Goal: Task Accomplishment & Management: Manage account settings

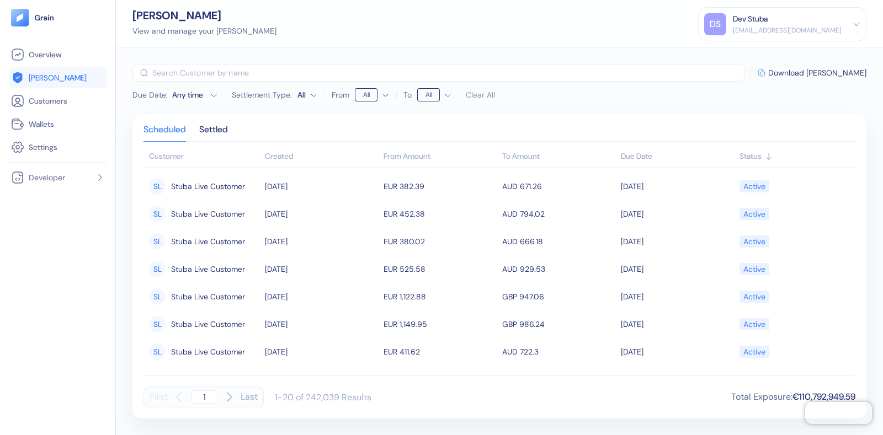
click at [882, 169] on div "Due Date : Any time Settlement Type: All From All To All Clear All ​ Download H…" at bounding box center [499, 241] width 767 height 388
click at [882, 207] on div "Due Date : Any time Settlement Type: All From All To All Clear All ​ Download H…" at bounding box center [499, 241] width 767 height 388
click at [204, 128] on div "Settled" at bounding box center [213, 133] width 29 height 15
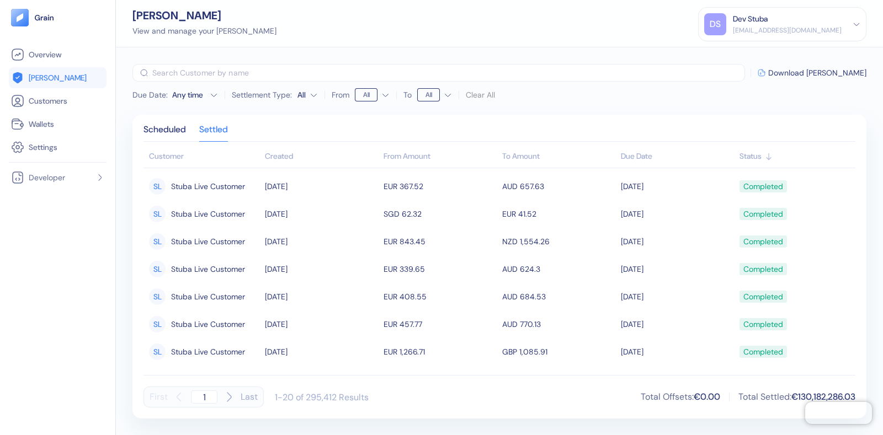
click at [204, 95] on div "Any time" at bounding box center [188, 94] width 33 height 11
click at [277, 94] on label "Settlement Type:" at bounding box center [262, 95] width 60 height 8
click at [297, 94] on Type\ "All" at bounding box center [307, 95] width 20 height 18
click at [376, 93] on html "Pingdom Check: App Online Overview [PERSON_NAME] Customers Wallets Settings Dev…" at bounding box center [441, 217] width 883 height 435
click at [430, 92] on html "Pingdom Check: App Online Overview [PERSON_NAME] Customers Wallets Settings Dev…" at bounding box center [441, 217] width 883 height 435
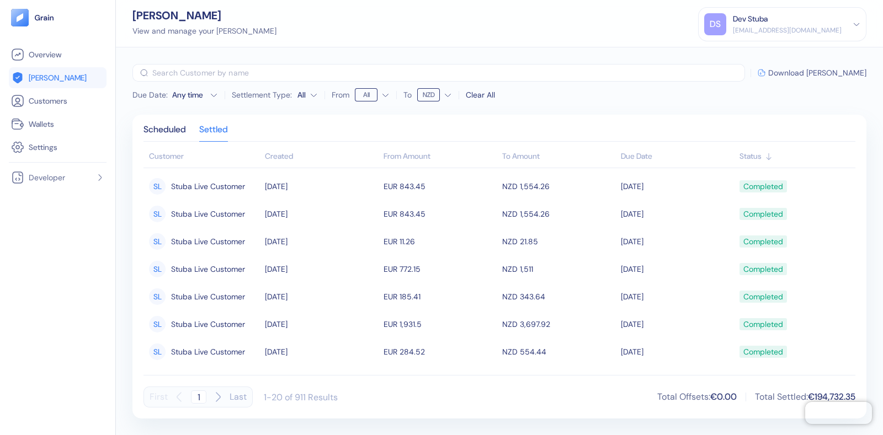
click at [848, 69] on span "Download [PERSON_NAME]" at bounding box center [817, 73] width 98 height 8
click at [40, 74] on span "[PERSON_NAME]" at bounding box center [58, 77] width 58 height 11
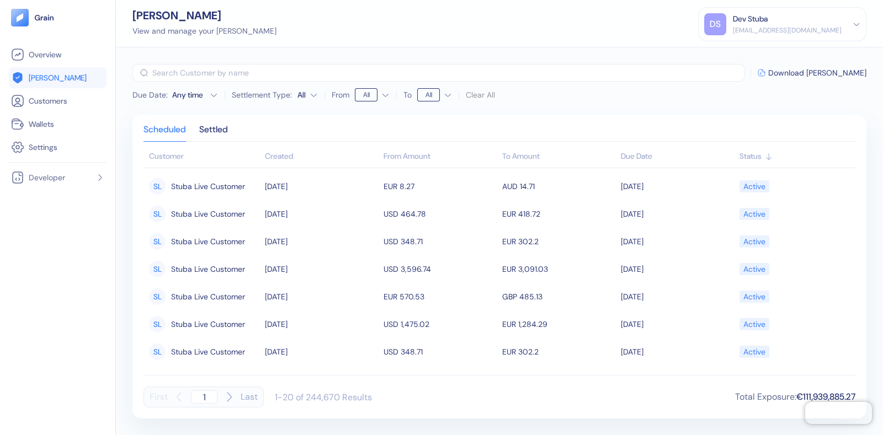
click at [767, 18] on div "Dev Stuba" at bounding box center [750, 19] width 35 height 12
click at [749, 55] on div "Sign Out" at bounding box center [733, 55] width 30 height 12
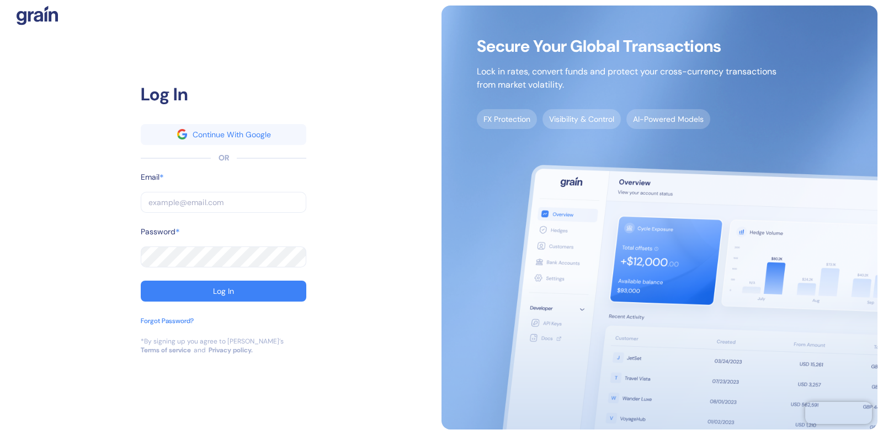
click at [194, 197] on input "text" at bounding box center [223, 202] width 165 height 21
type input "[EMAIL_ADDRESS][DOMAIN_NAME]"
